Goal: Task Accomplishment & Management: Use online tool/utility

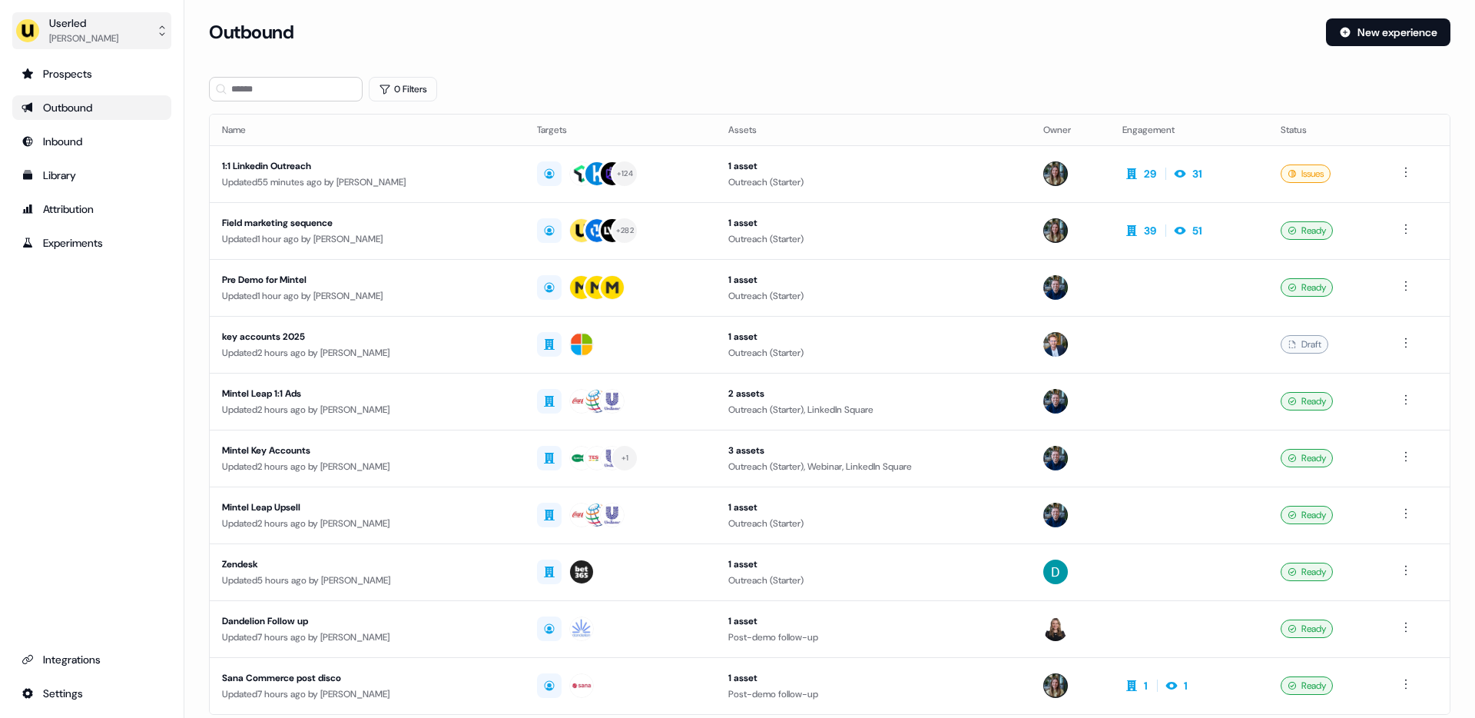
click at [91, 25] on div "Userled" at bounding box center [83, 22] width 69 height 15
click at [101, 63] on div "Impersonate (Admin)" at bounding box center [91, 72] width 146 height 28
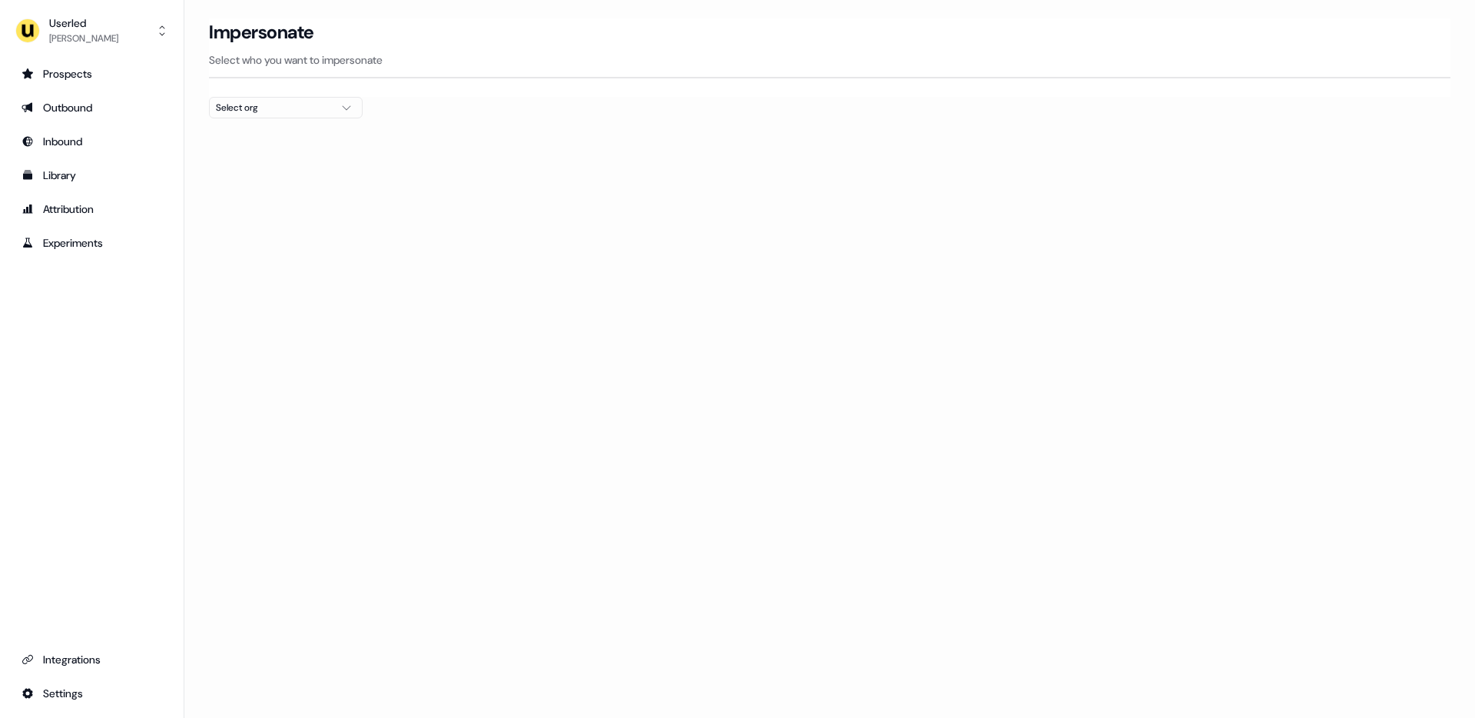
click at [294, 95] on div "Impersonate Select who you want to impersonate" at bounding box center [830, 57] width 1242 height 78
click at [304, 112] on div "Select org" at bounding box center [273, 107] width 115 height 15
type input "***"
click at [284, 163] on div "Go1 France" at bounding box center [286, 163] width 152 height 25
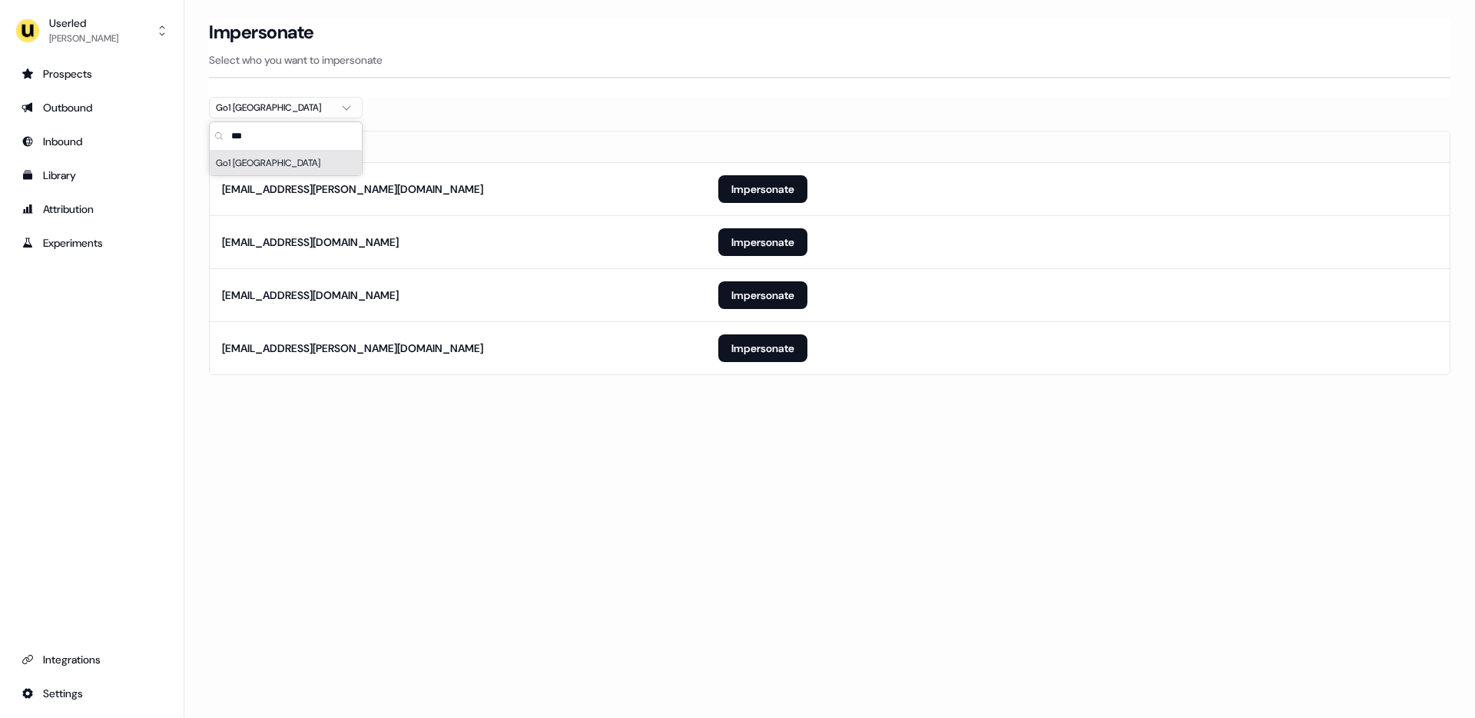
click at [765, 452] on div "Loading... Impersonate Select who you want to impersonate Go1 France Email ilan…" at bounding box center [829, 359] width 1291 height 718
click at [768, 353] on button "Impersonate" at bounding box center [762, 348] width 89 height 28
